Goal: Navigation & Orientation: Go to known website

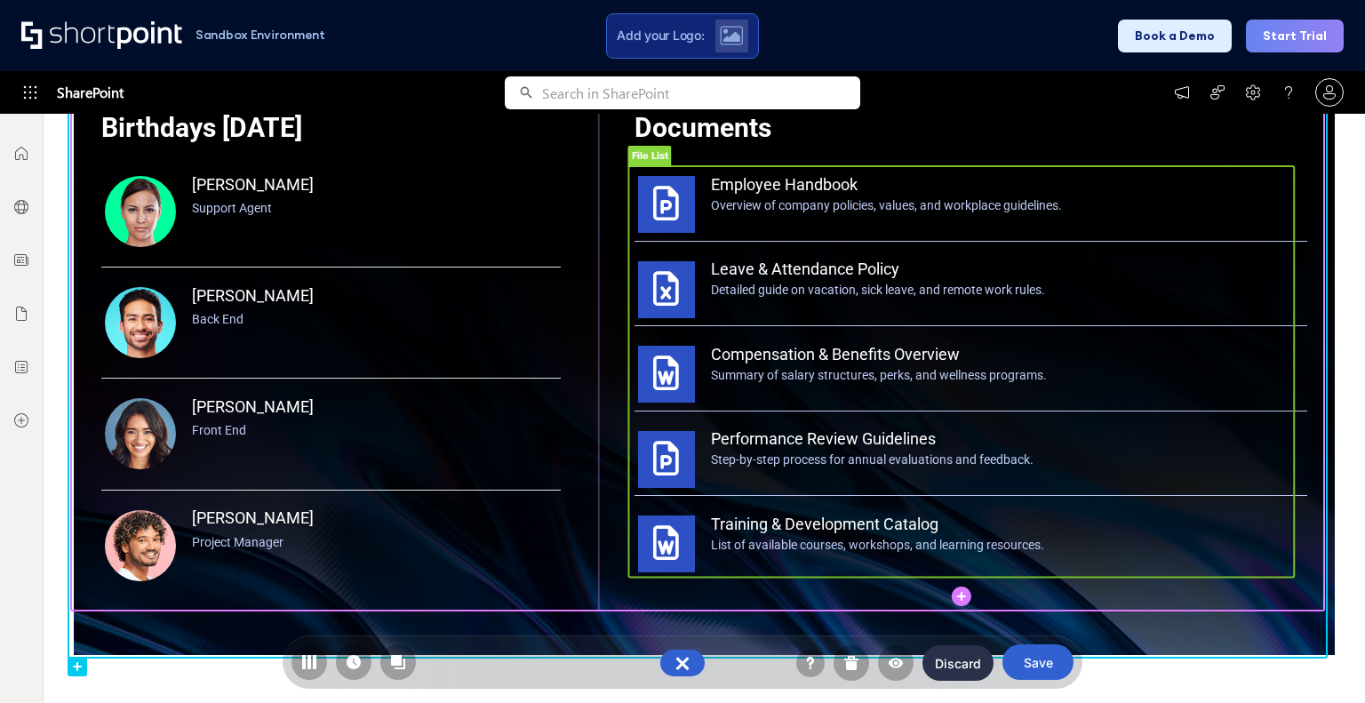
scroll to position [1630, 0]
